Goal: Information Seeking & Learning: Learn about a topic

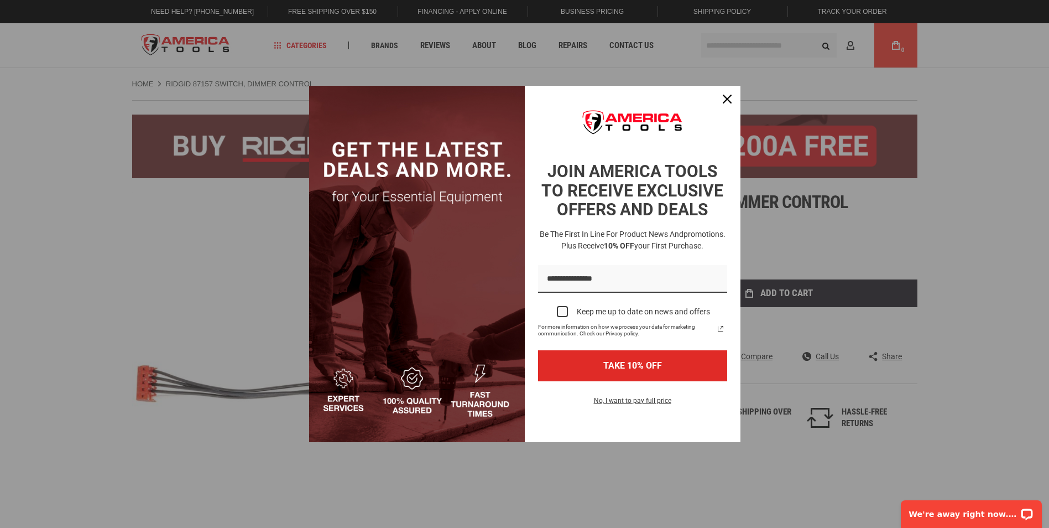
click at [117, 269] on div "Marketing offer form" at bounding box center [524, 264] width 1049 height 528
click at [725, 100] on icon "close icon" at bounding box center [727, 99] width 9 height 9
